Goal: Check status: Check status

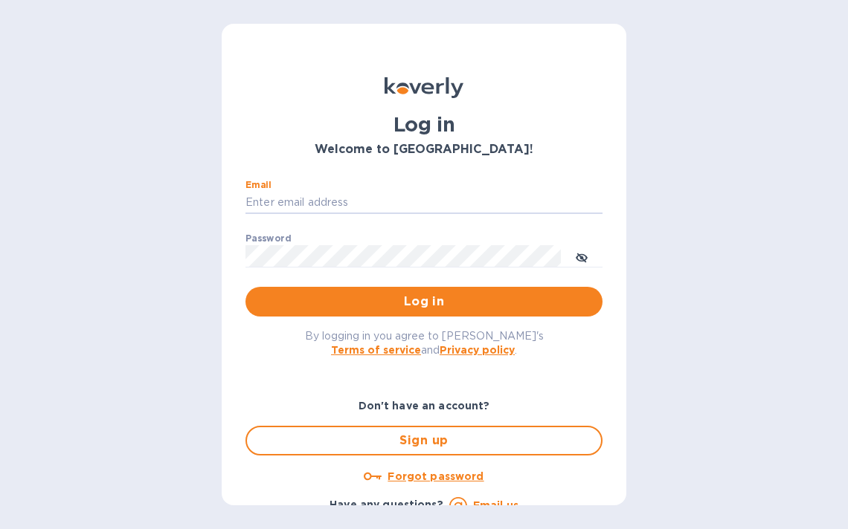
type input "[PERSON_NAME][EMAIL_ADDRESS][DOMAIN_NAME]"
click at [421, 301] on button "Log in" at bounding box center [423, 302] width 357 height 30
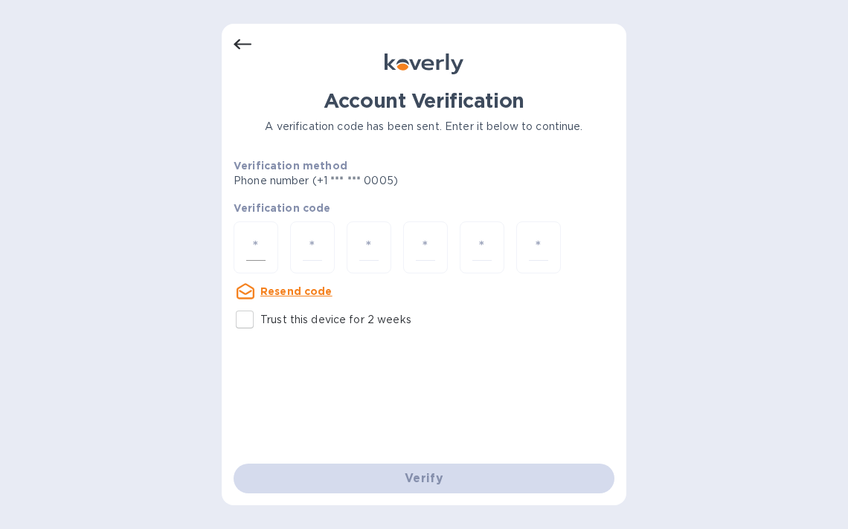
click at [267, 263] on div at bounding box center [256, 248] width 45 height 53
type input "1"
type input "7"
type input "6"
type input "7"
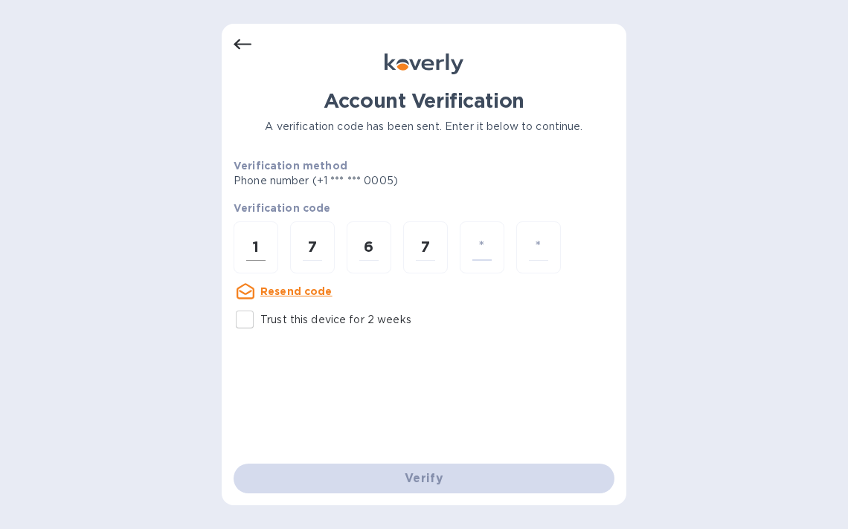
type input "3"
type input "9"
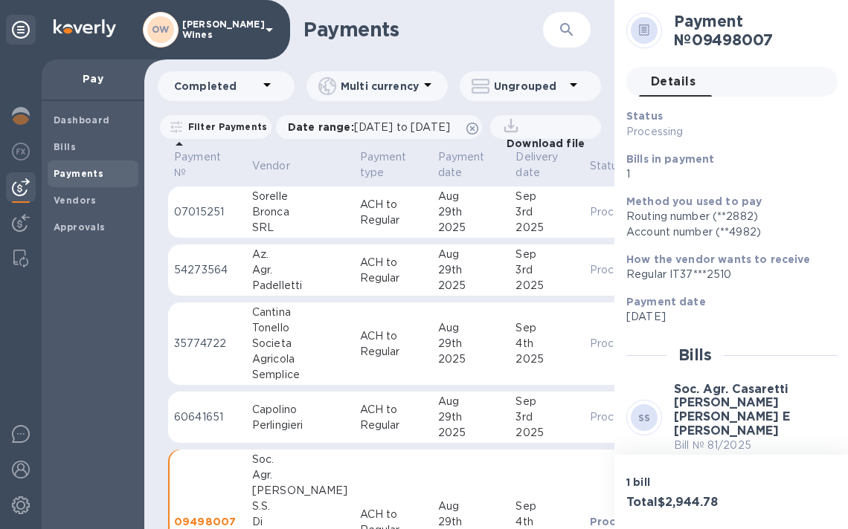
click at [80, 173] on b "Payments" at bounding box center [79, 173] width 50 height 11
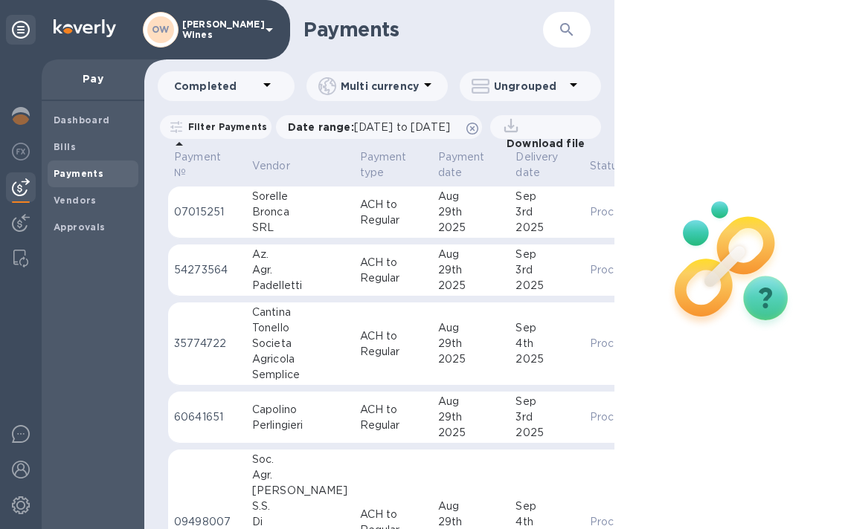
click at [322, 352] on div "Societa" at bounding box center [300, 344] width 96 height 16
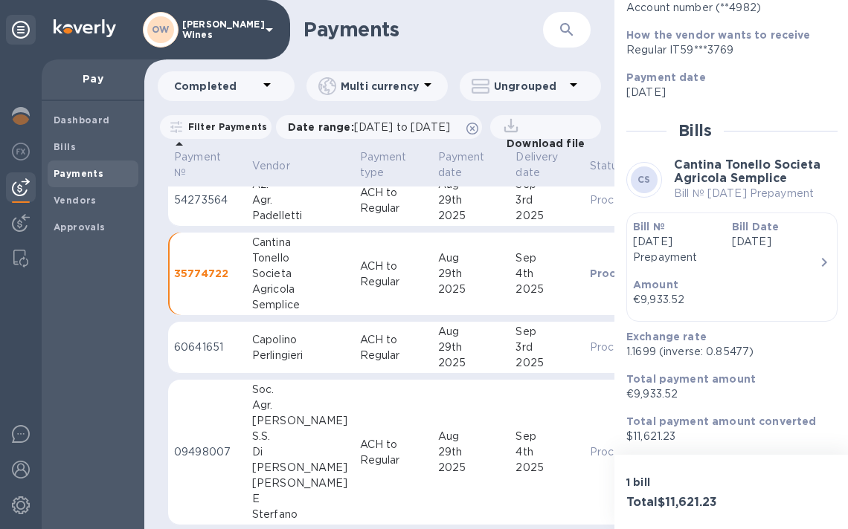
scroll to position [103, 0]
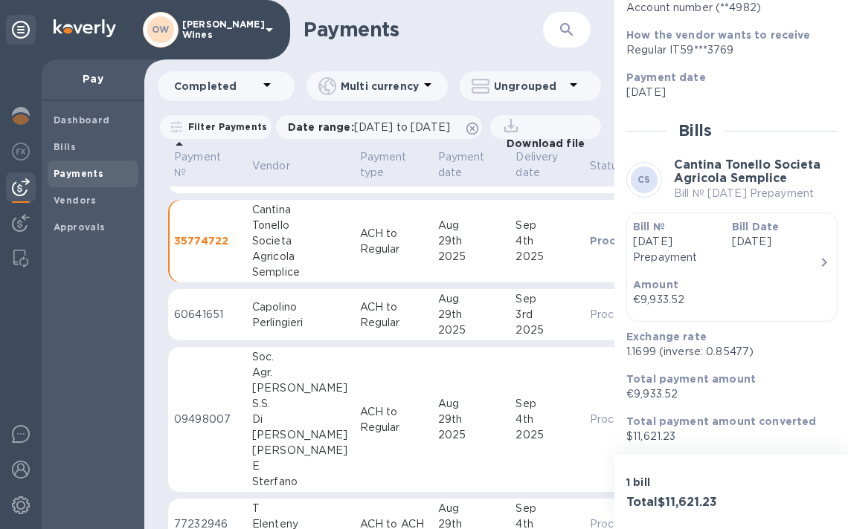
click at [282, 396] on div "Casaretti" at bounding box center [300, 389] width 96 height 16
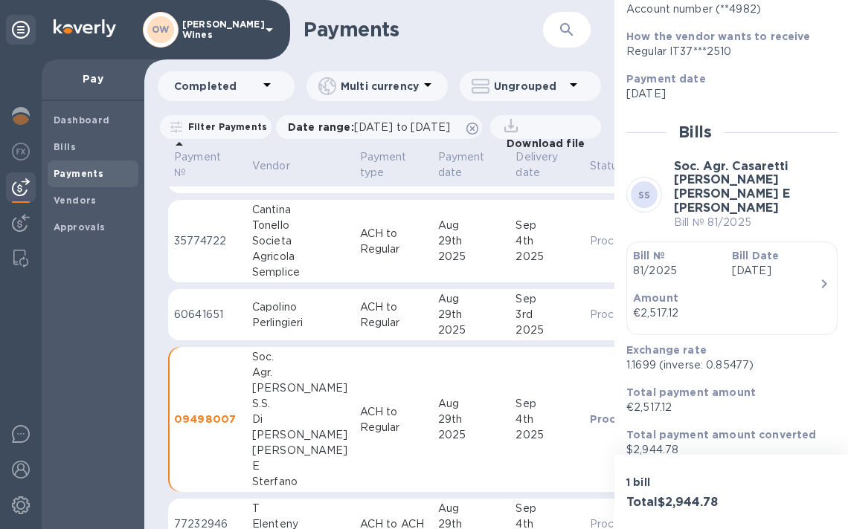
scroll to position [222, 0]
